Goal: Information Seeking & Learning: Learn about a topic

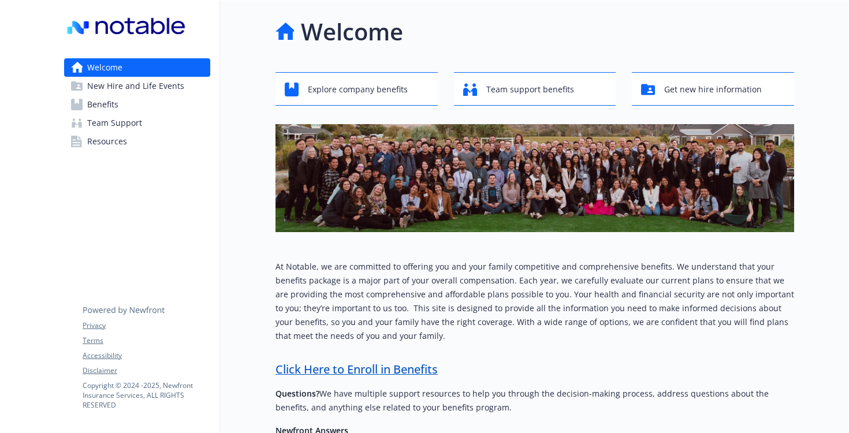
scroll to position [172, 0]
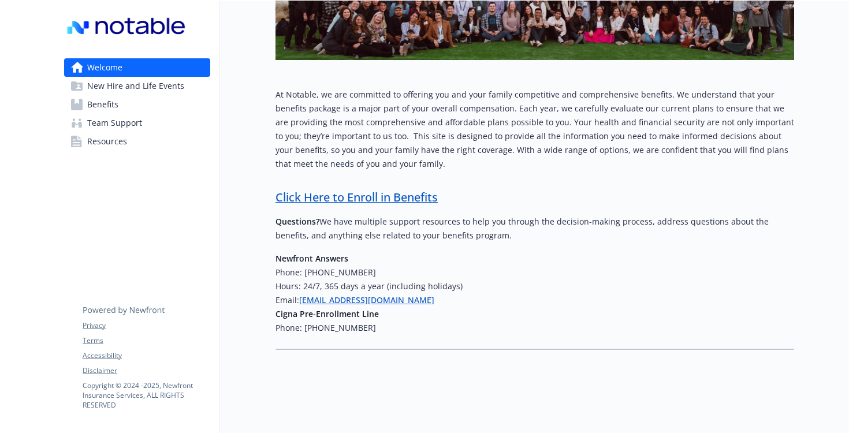
click at [139, 87] on span "New Hire and Life Events" at bounding box center [135, 86] width 97 height 18
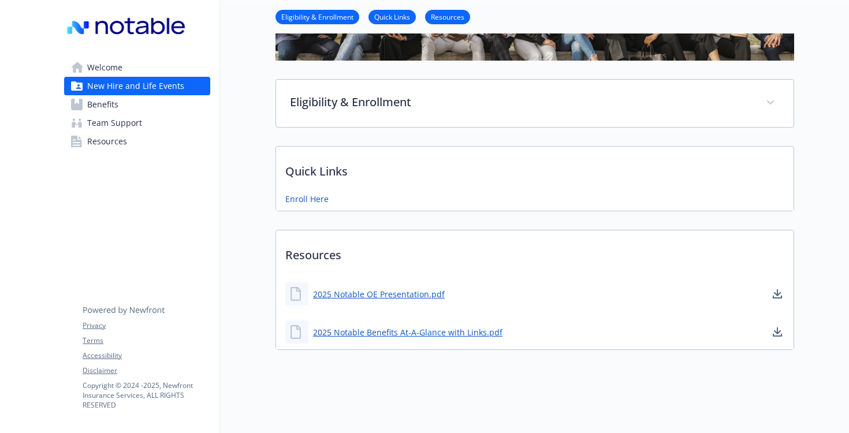
click at [120, 104] on link "Benefits" at bounding box center [137, 104] width 146 height 18
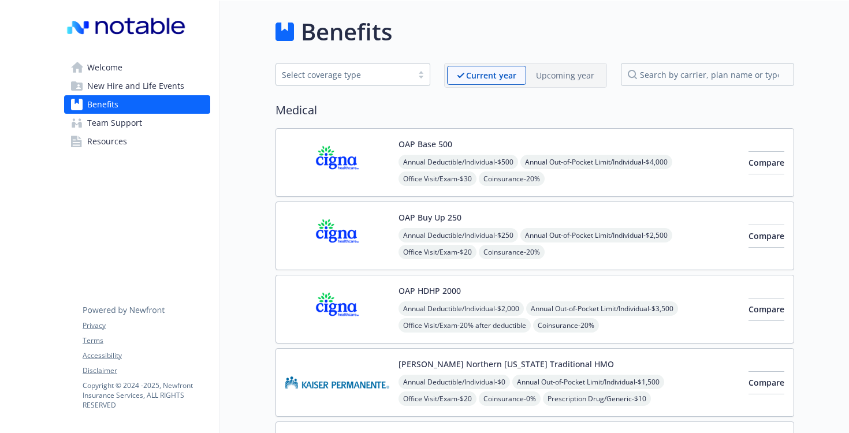
click at [602, 183] on div "Annual Deductible/Individual - $500 Annual Out-of-Pocket Limit/Individual - $4,…" at bounding box center [569, 204] width 341 height 99
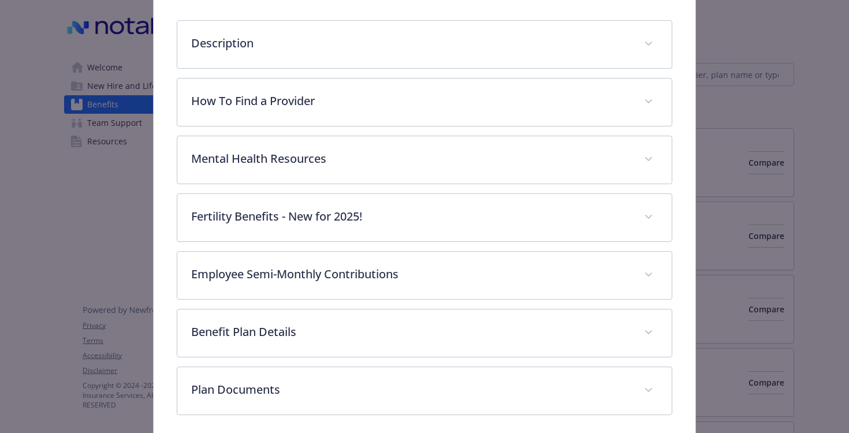
scroll to position [222, 0]
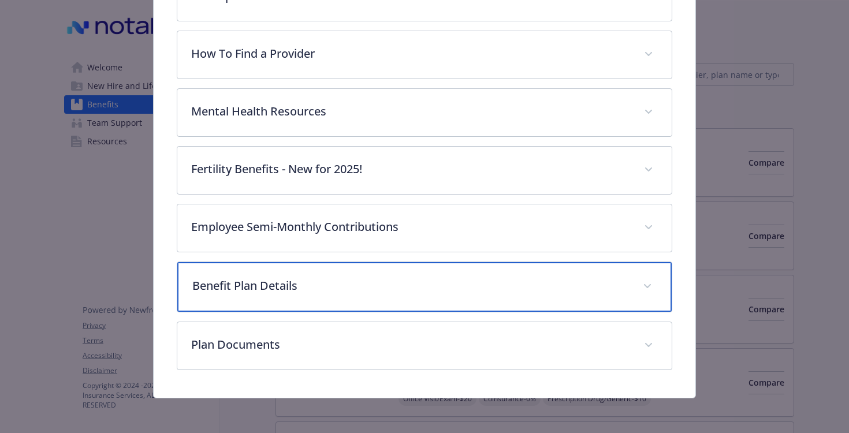
click at [294, 294] on div "Benefit Plan Details" at bounding box center [424, 287] width 495 height 50
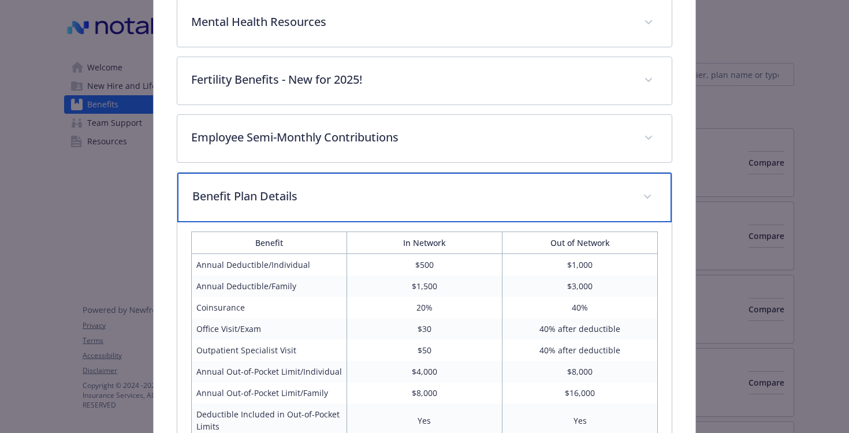
scroll to position [288, 0]
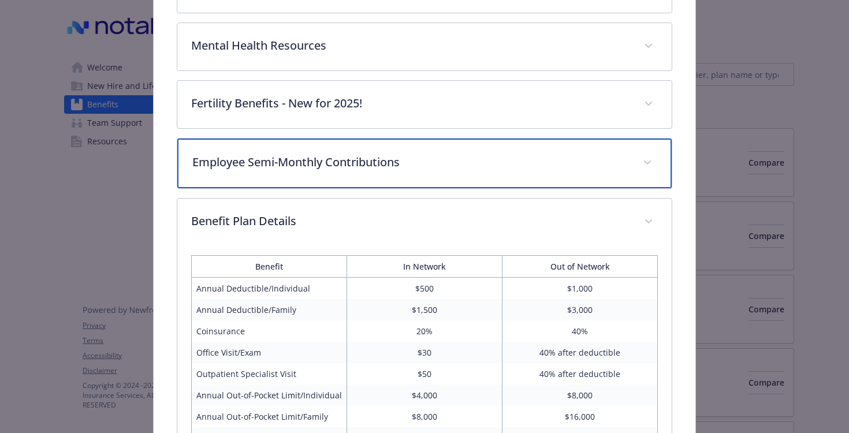
click at [303, 170] on div "Employee Semi-Monthly Contributions" at bounding box center [424, 164] width 495 height 50
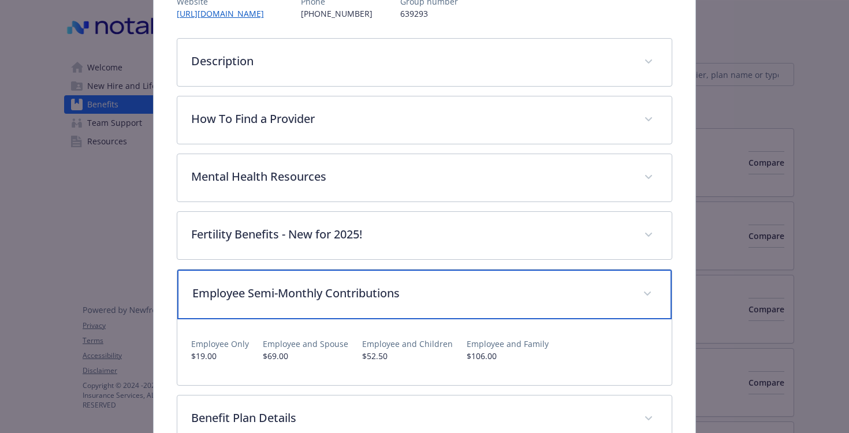
scroll to position [163, 0]
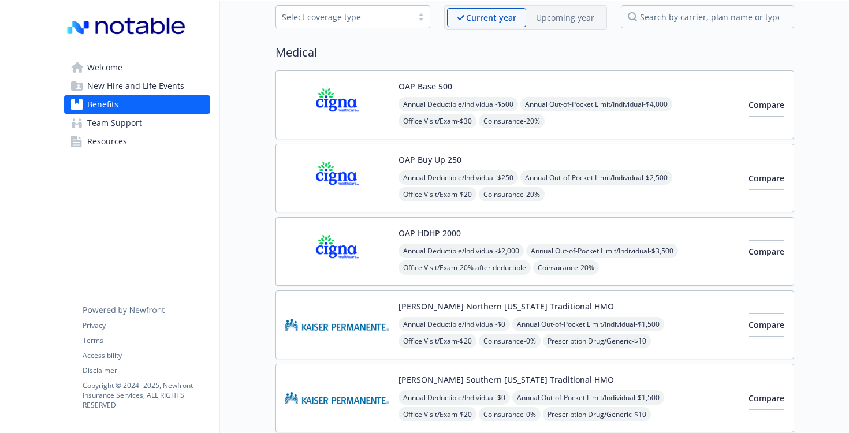
scroll to position [55, 0]
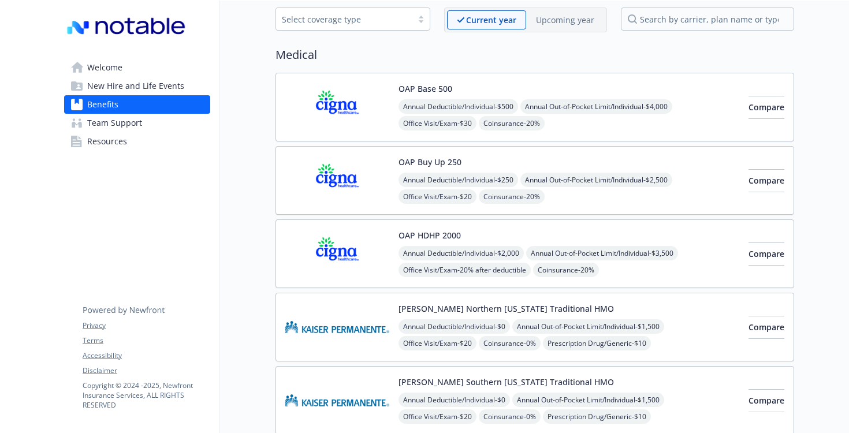
click at [355, 180] on img at bounding box center [337, 180] width 104 height 49
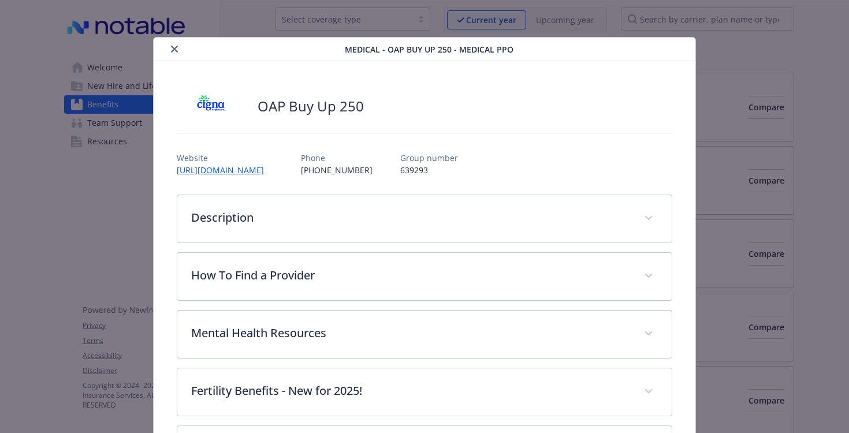
scroll to position [35, 0]
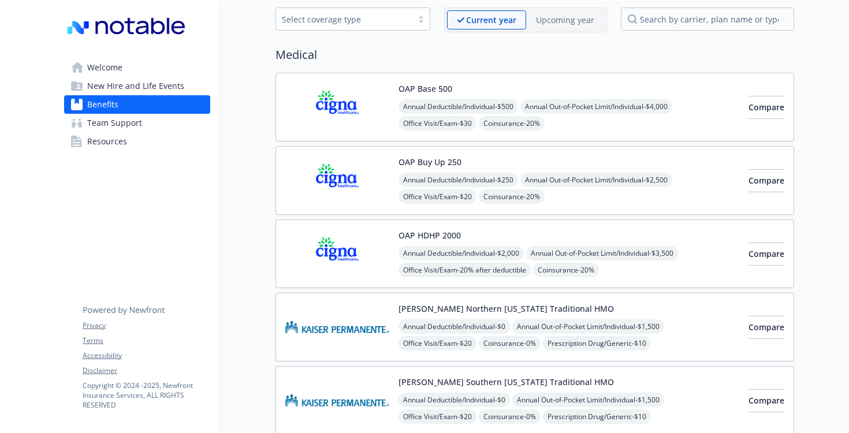
click at [378, 259] on img at bounding box center [337, 253] width 104 height 49
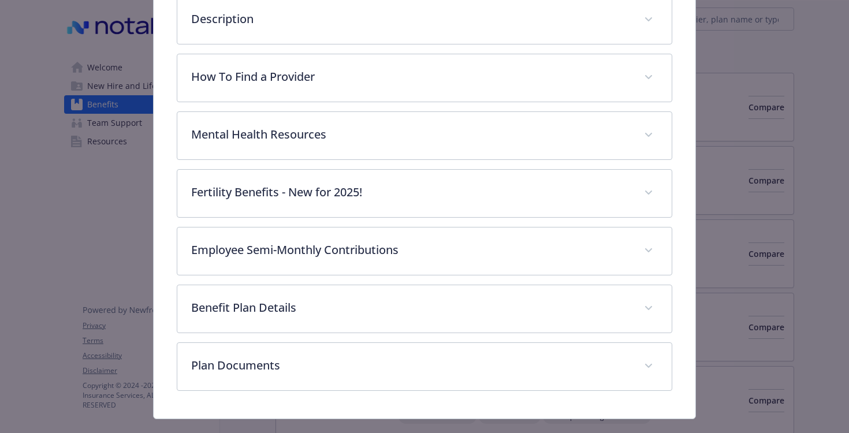
scroll to position [202, 0]
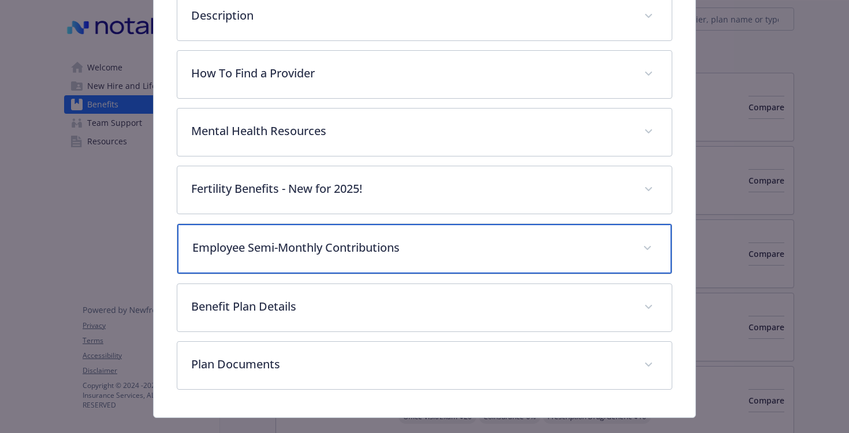
click at [282, 246] on p "Employee Semi-Monthly Contributions" at bounding box center [410, 247] width 437 height 17
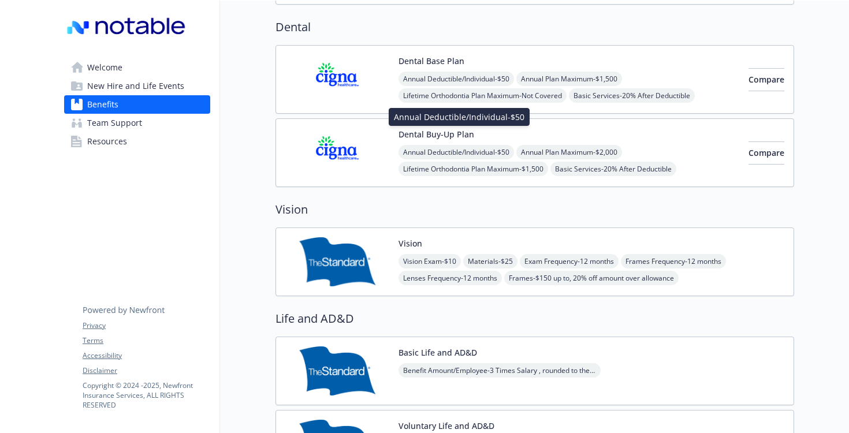
scroll to position [504, 0]
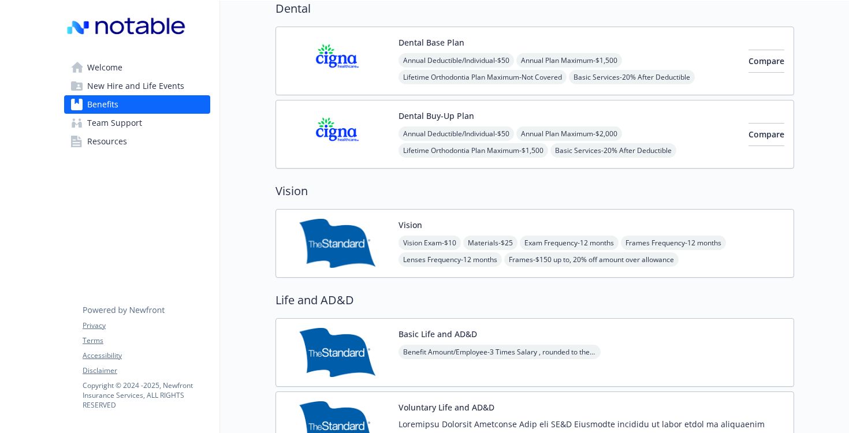
click at [157, 229] on div "Welcome New Hire and Life Events Benefits Team Support Resources Privacy Terms …" at bounding box center [137, 440] width 165 height 1888
